Goal: Download file/media

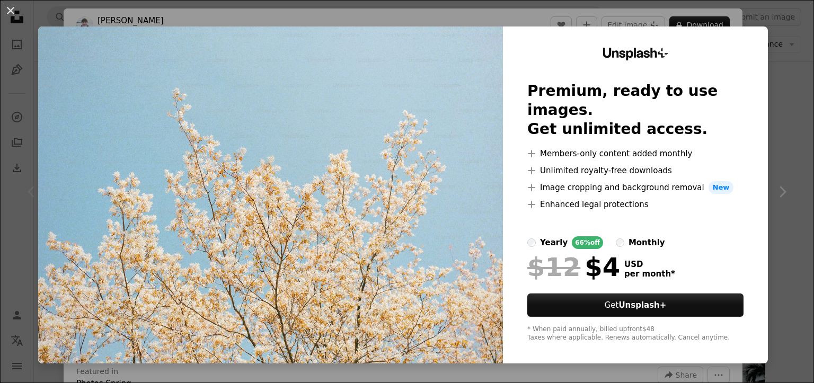
scroll to position [230, 0]
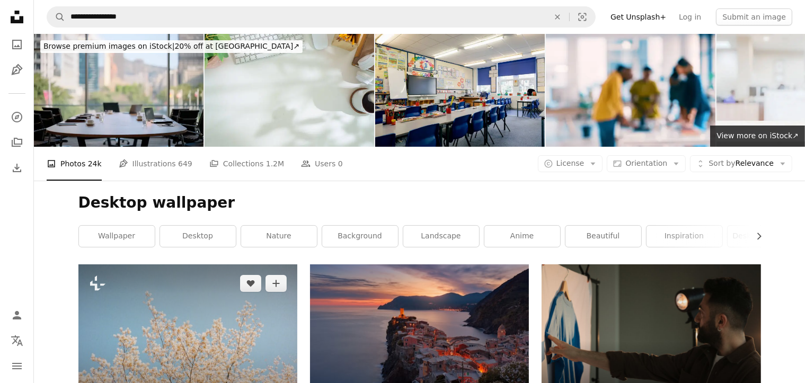
click at [204, 277] on img at bounding box center [187, 338] width 219 height 146
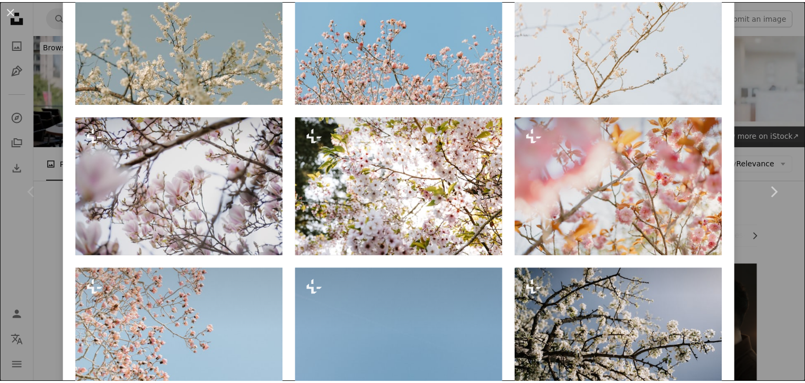
scroll to position [566, 0]
